Goal: Communication & Community: Participate in discussion

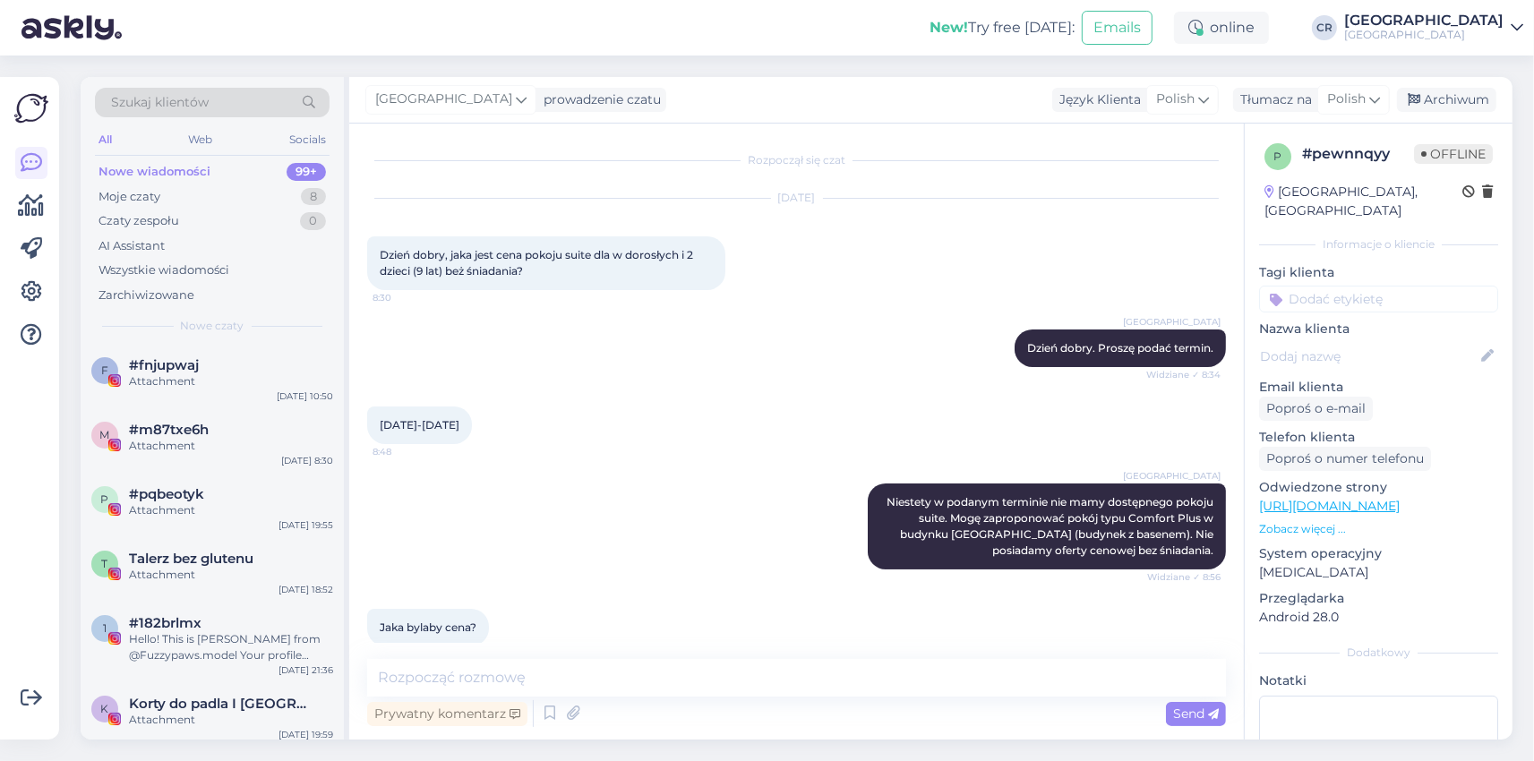
scroll to position [1399, 0]
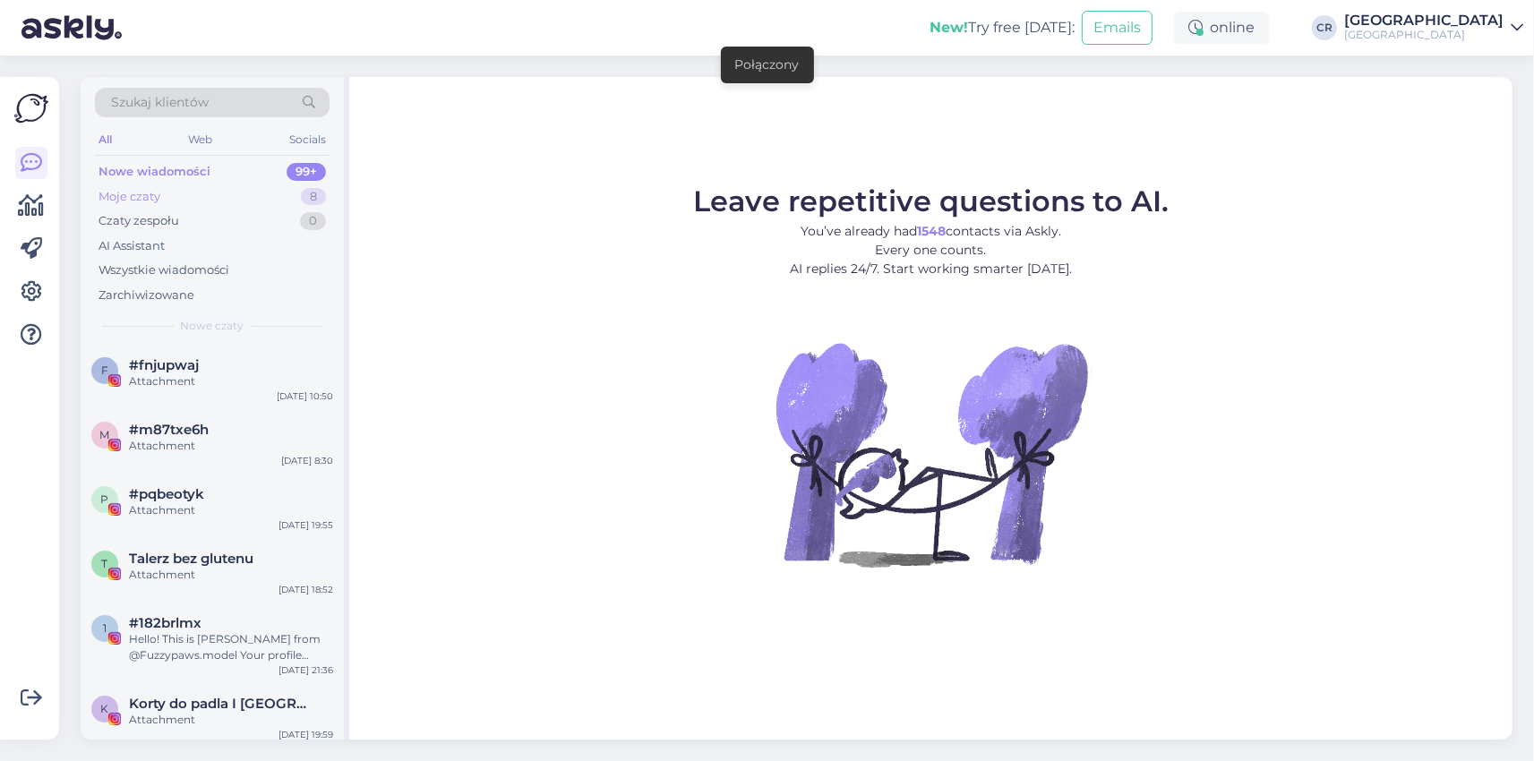
click at [196, 195] on div "Moje czaty 8" at bounding box center [212, 196] width 235 height 25
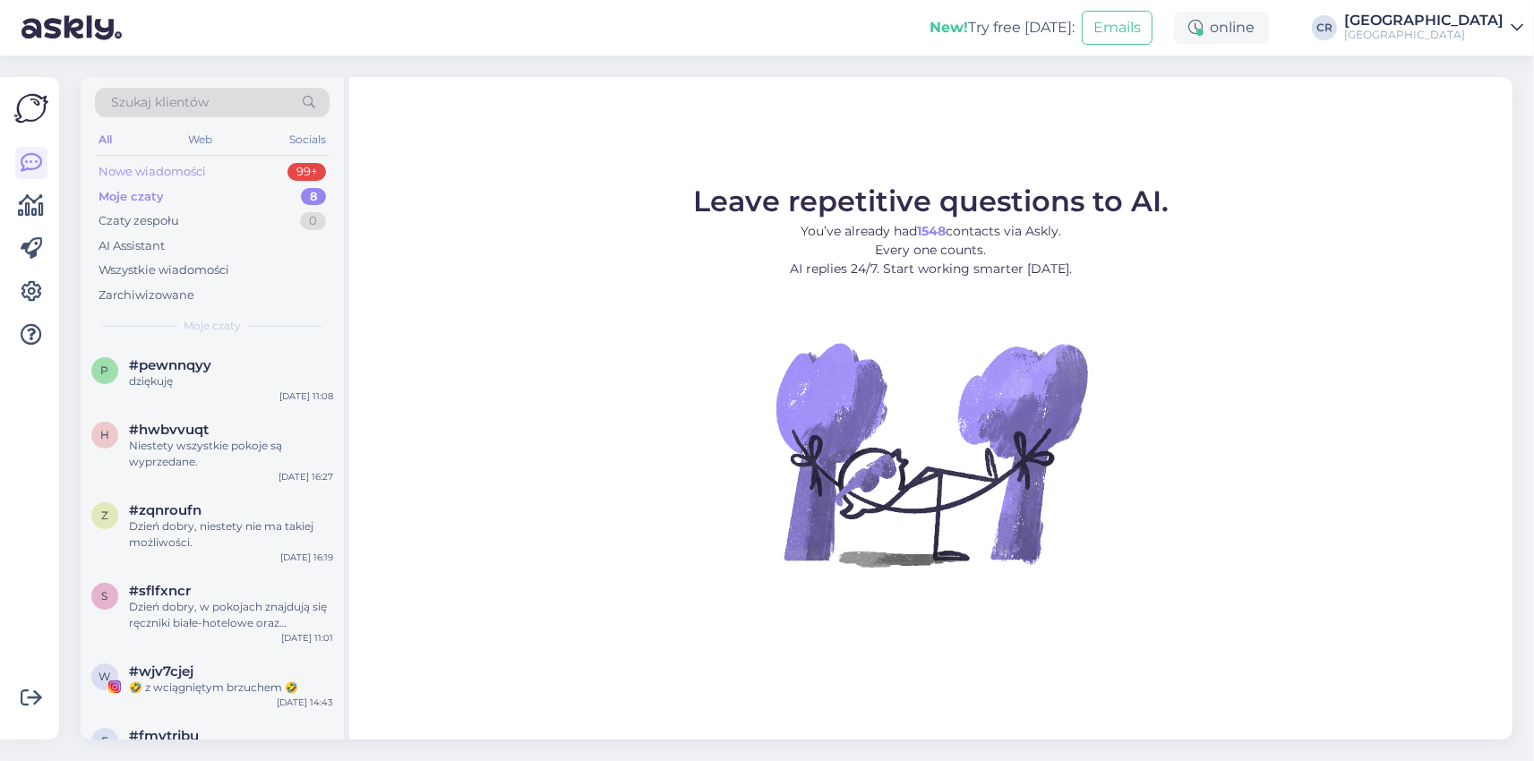
click at [245, 176] on div "Nowe wiadomości 99+" at bounding box center [212, 171] width 235 height 25
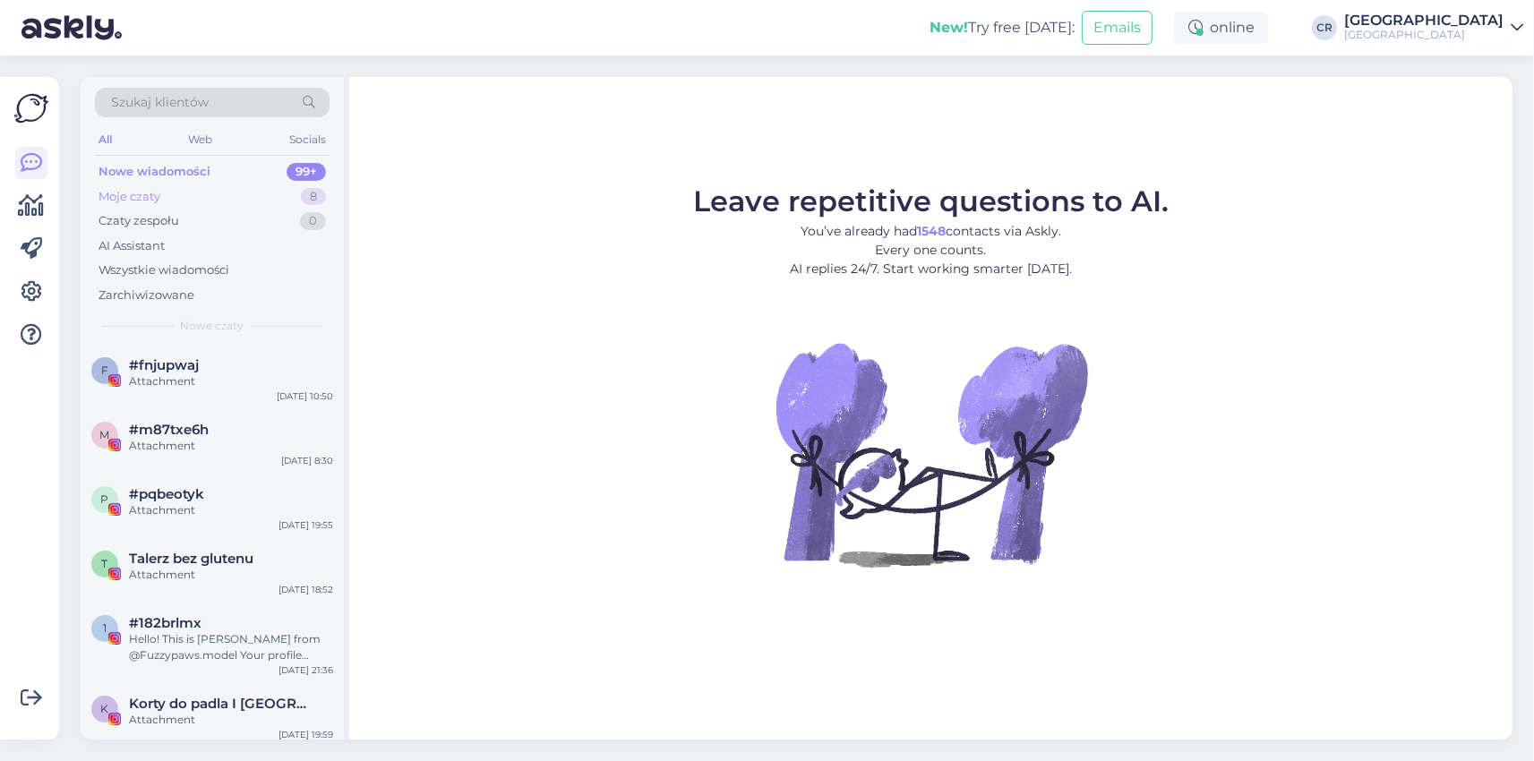
click at [213, 193] on div "Moje czaty 8" at bounding box center [212, 196] width 235 height 25
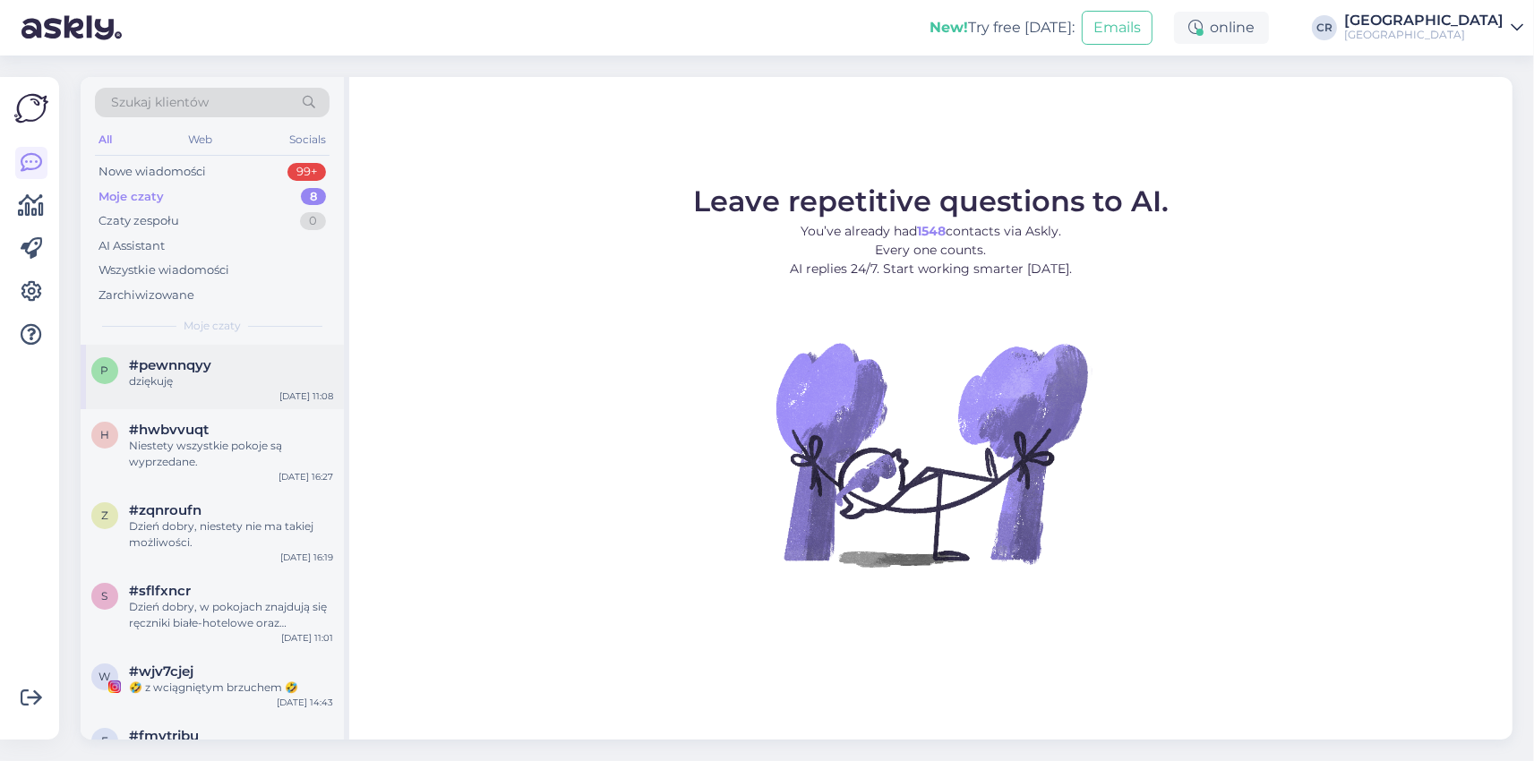
click at [181, 380] on div "dziękuję" at bounding box center [231, 381] width 204 height 16
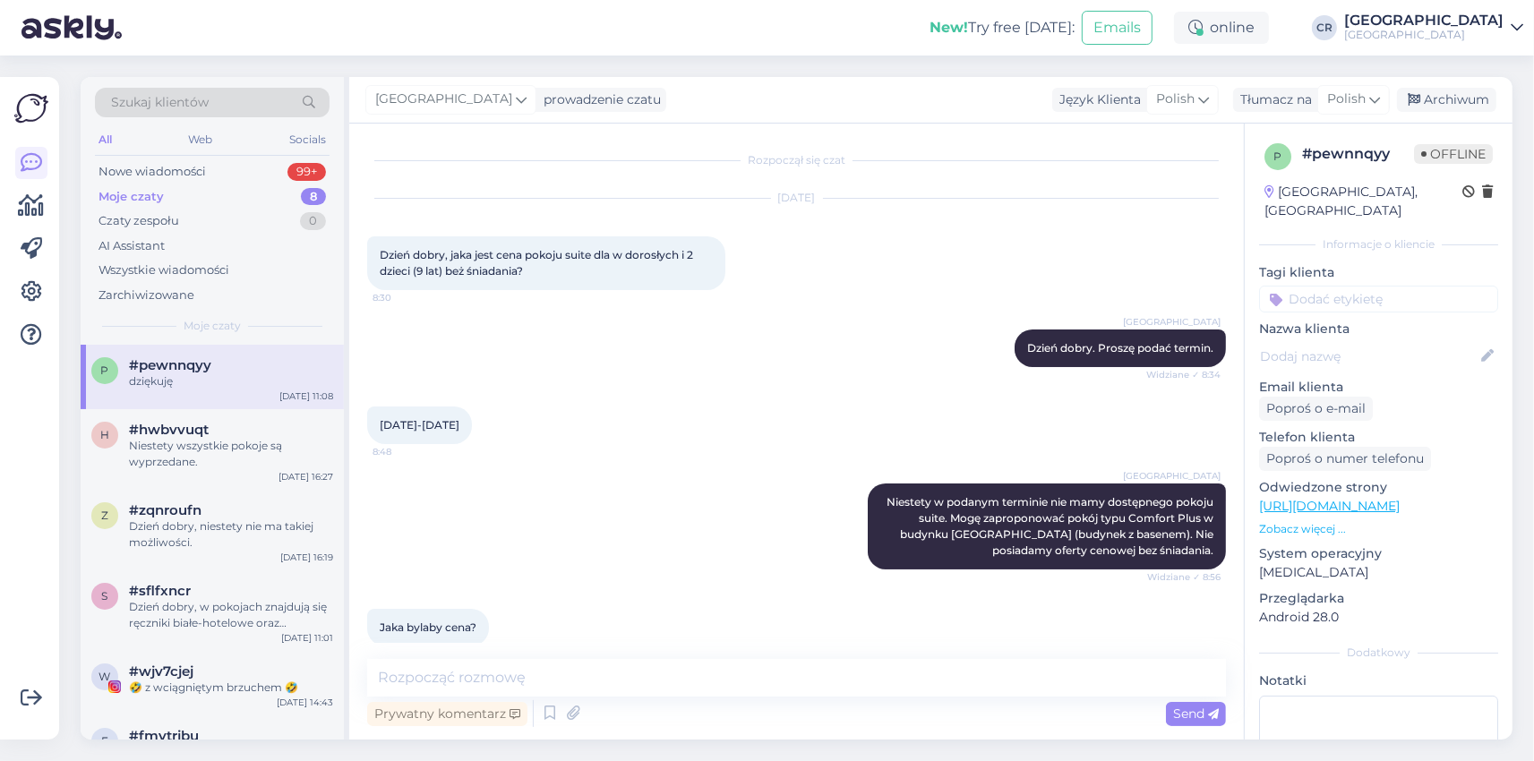
scroll to position [1399, 0]
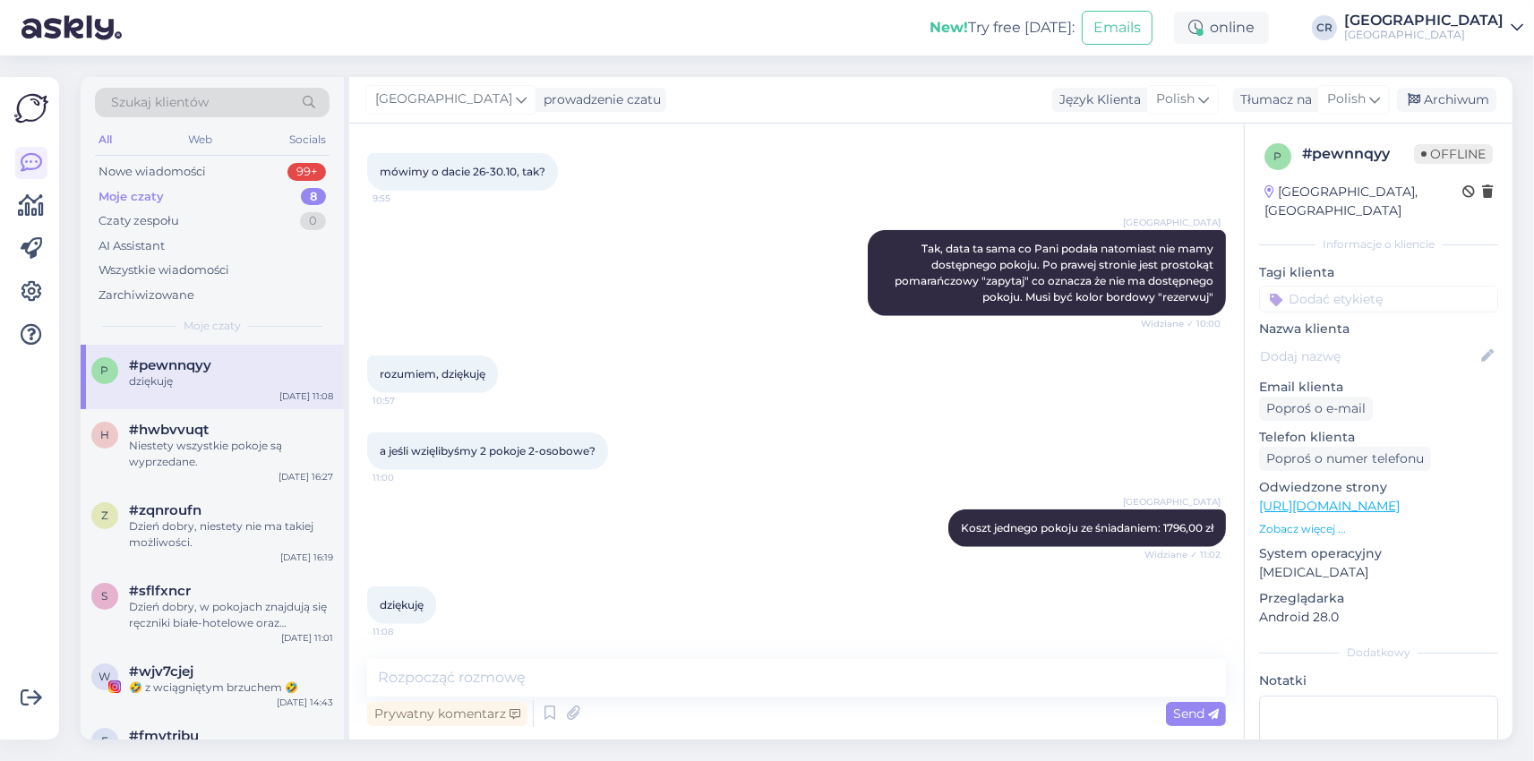
click at [896, 577] on div "dziękuję 11:08" at bounding box center [796, 605] width 859 height 77
